Goal: Complete application form: Complete application form

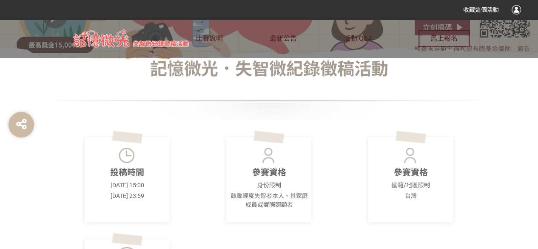
scroll to position [170, 0]
click at [440, 36] on span "馬上報名" at bounding box center [443, 38] width 27 height 8
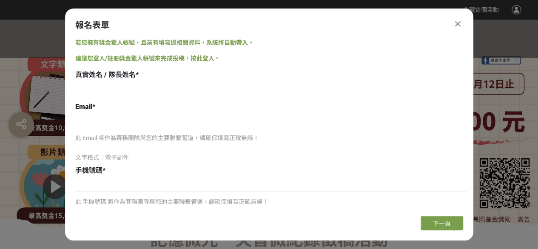
scroll to position [0, 0]
click at [455, 22] on icon at bounding box center [458, 24] width 6 height 8
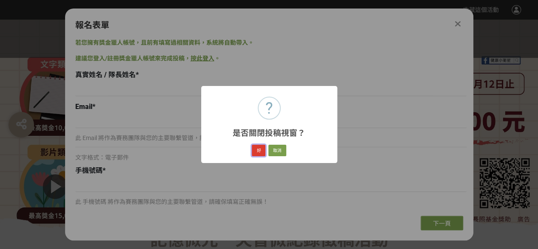
click at [257, 151] on button "好" at bounding box center [259, 150] width 14 height 12
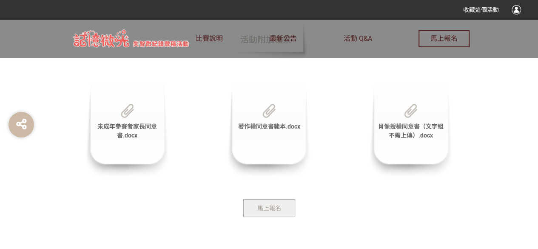
scroll to position [1918, 0]
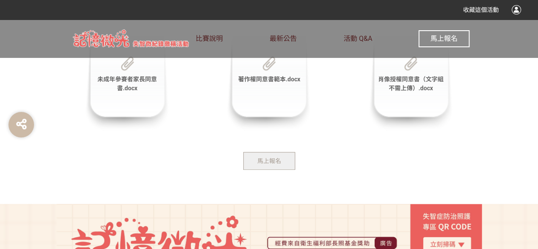
click at [447, 35] on span "馬上報名" at bounding box center [443, 38] width 27 height 8
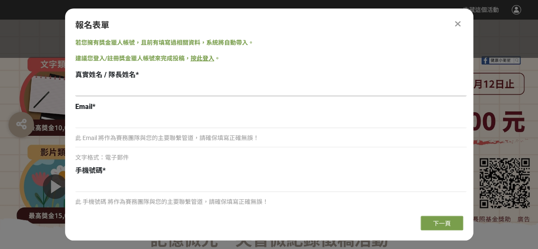
click at [194, 88] on input at bounding box center [270, 89] width 391 height 14
click at [203, 60] on link "按此登入" at bounding box center [202, 58] width 24 height 7
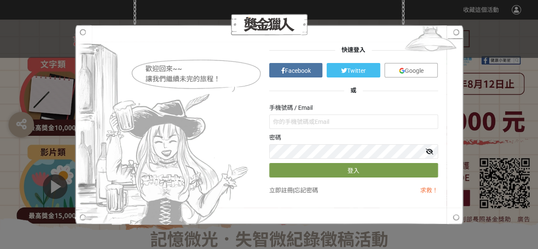
click at [405, 69] on span "Google" at bounding box center [414, 70] width 19 height 7
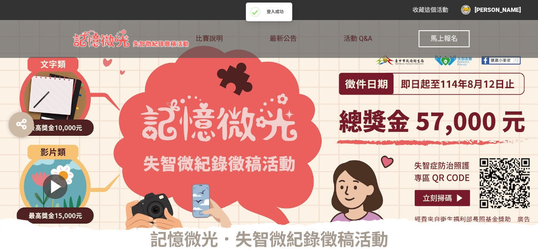
click at [453, 40] on span "馬上報名" at bounding box center [443, 38] width 27 height 8
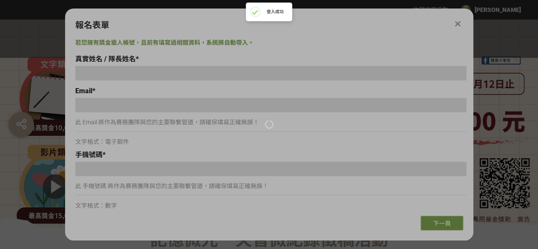
type input "[EMAIL_ADDRESS][DOMAIN_NAME]"
type input "0921928961"
type input "[PERSON_NAME]"
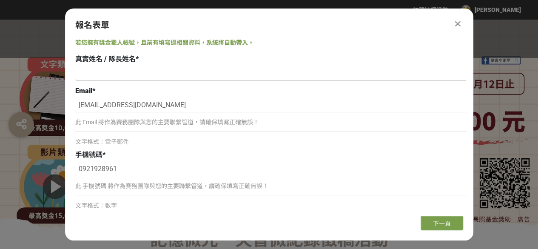
click at [181, 73] on input at bounding box center [270, 73] width 391 height 14
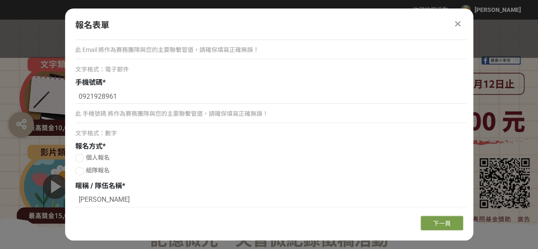
type input "[PERSON_NAME]"
click at [80, 118] on p "此 手機號碼 將作為賽務團隊與您的主要聯繫管道，請確保填寫正確無誤！" at bounding box center [270, 113] width 391 height 9
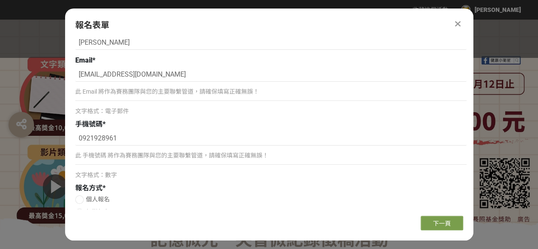
click at [77, 200] on div at bounding box center [79, 199] width 8 height 8
radio input "true"
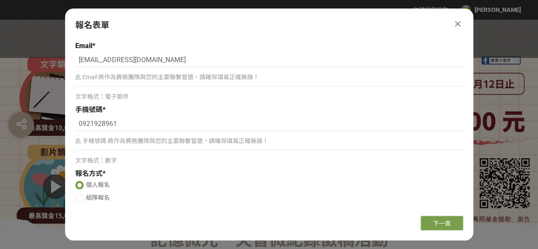
scroll to position [72, 0]
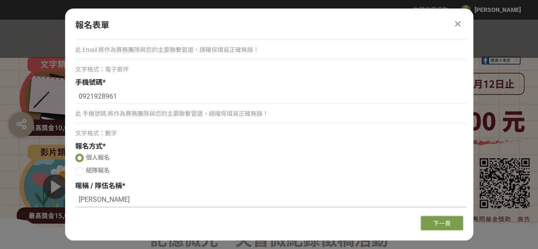
click at [247, 202] on input "[PERSON_NAME]" at bounding box center [270, 200] width 391 height 14
type input "張"
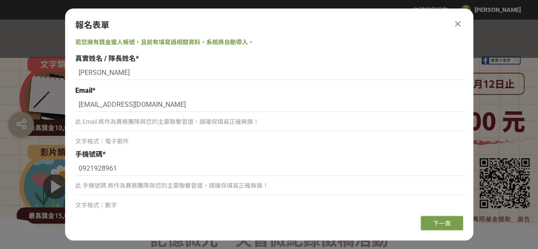
scroll to position [0, 0]
type input "小刺蝟"
click at [436, 217] on button "下一頁" at bounding box center [441, 222] width 42 height 14
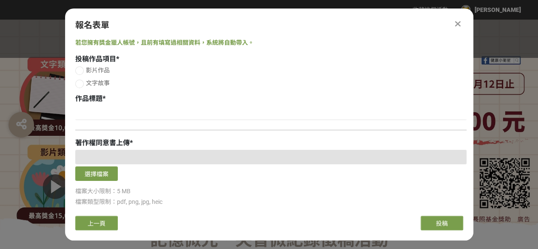
click at [79, 81] on div at bounding box center [79, 83] width 8 height 8
radio input "true"
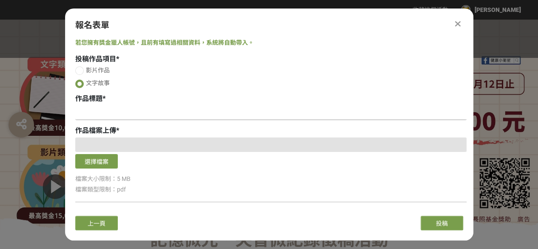
click at [99, 110] on input at bounding box center [270, 112] width 391 height 14
paste input "忘了名字，還記得溫度"
type input "忘了名字，還記得溫度"
click at [100, 160] on button "選擇檔案" at bounding box center [96, 161] width 42 height 14
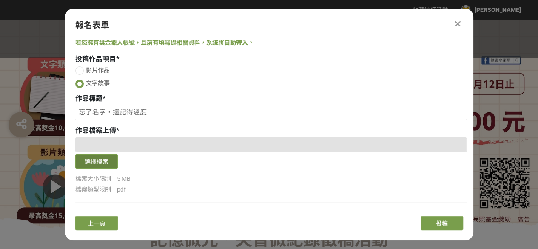
click at [104, 162] on button "選擇檔案" at bounding box center [96, 161] width 42 height 14
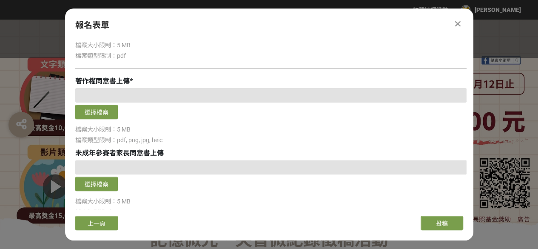
scroll to position [170, 0]
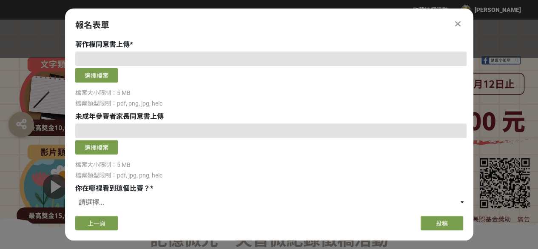
click at [140, 130] on div at bounding box center [270, 130] width 391 height 14
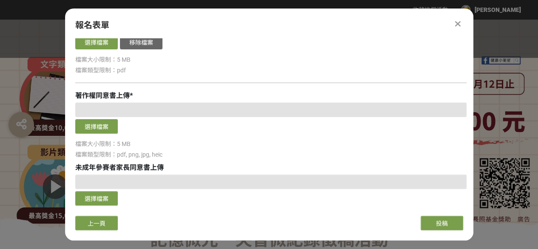
scroll to position [76, 0]
